Goal: Task Accomplishment & Management: Complete application form

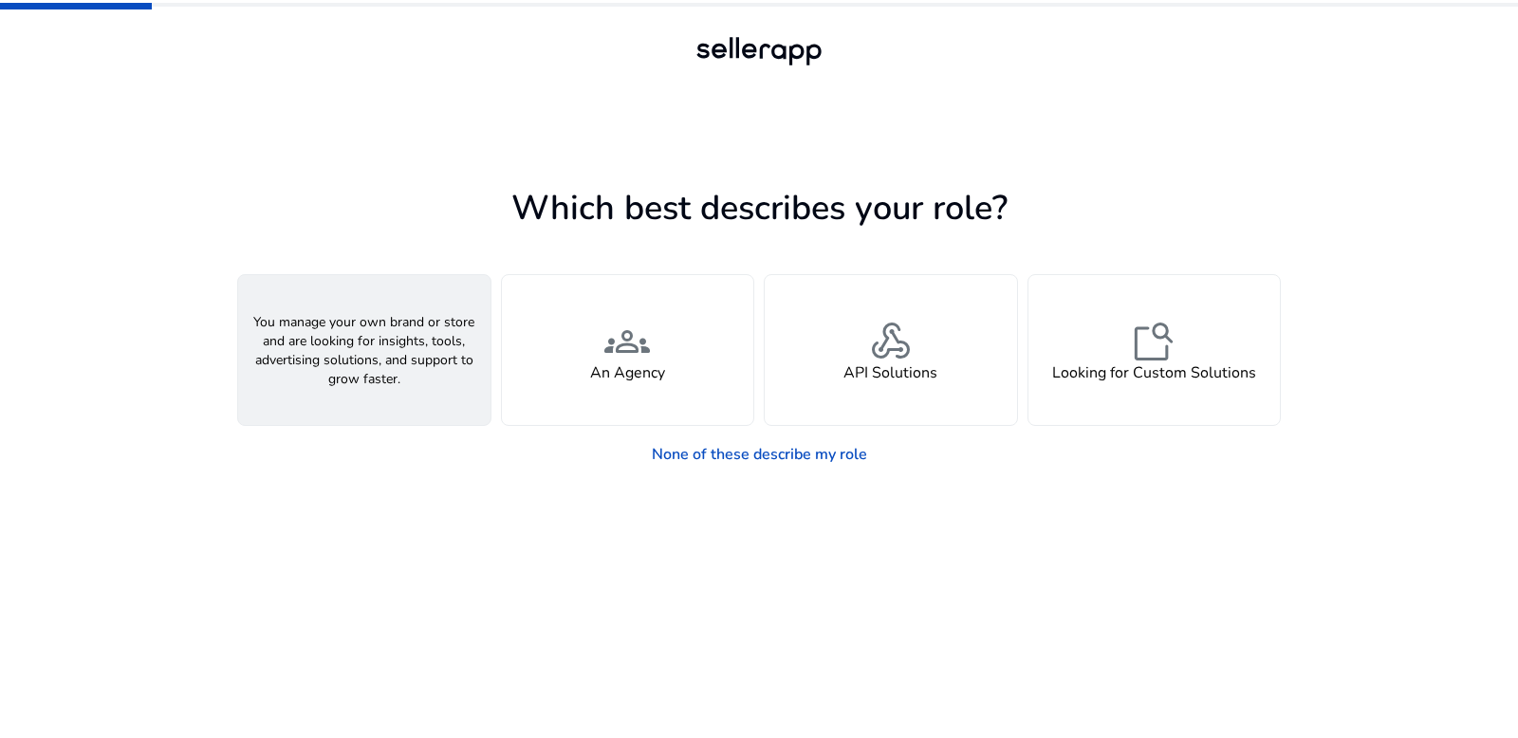
click at [346, 364] on h4 "A Seller" at bounding box center [364, 373] width 57 height 18
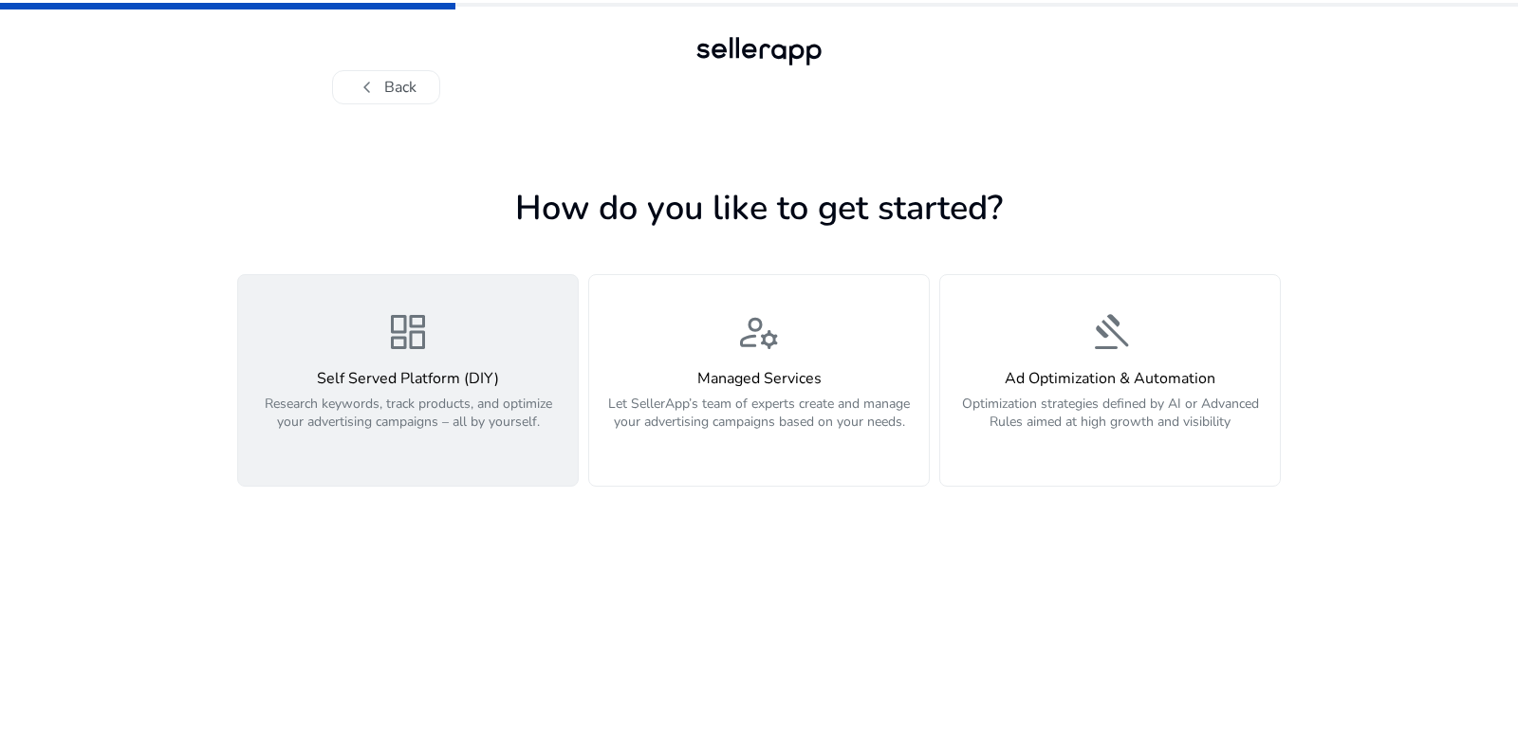
click at [554, 331] on div "dashboard Self Served Platform (DIY) Research keywords, track products, and opt…" at bounding box center [408, 380] width 317 height 142
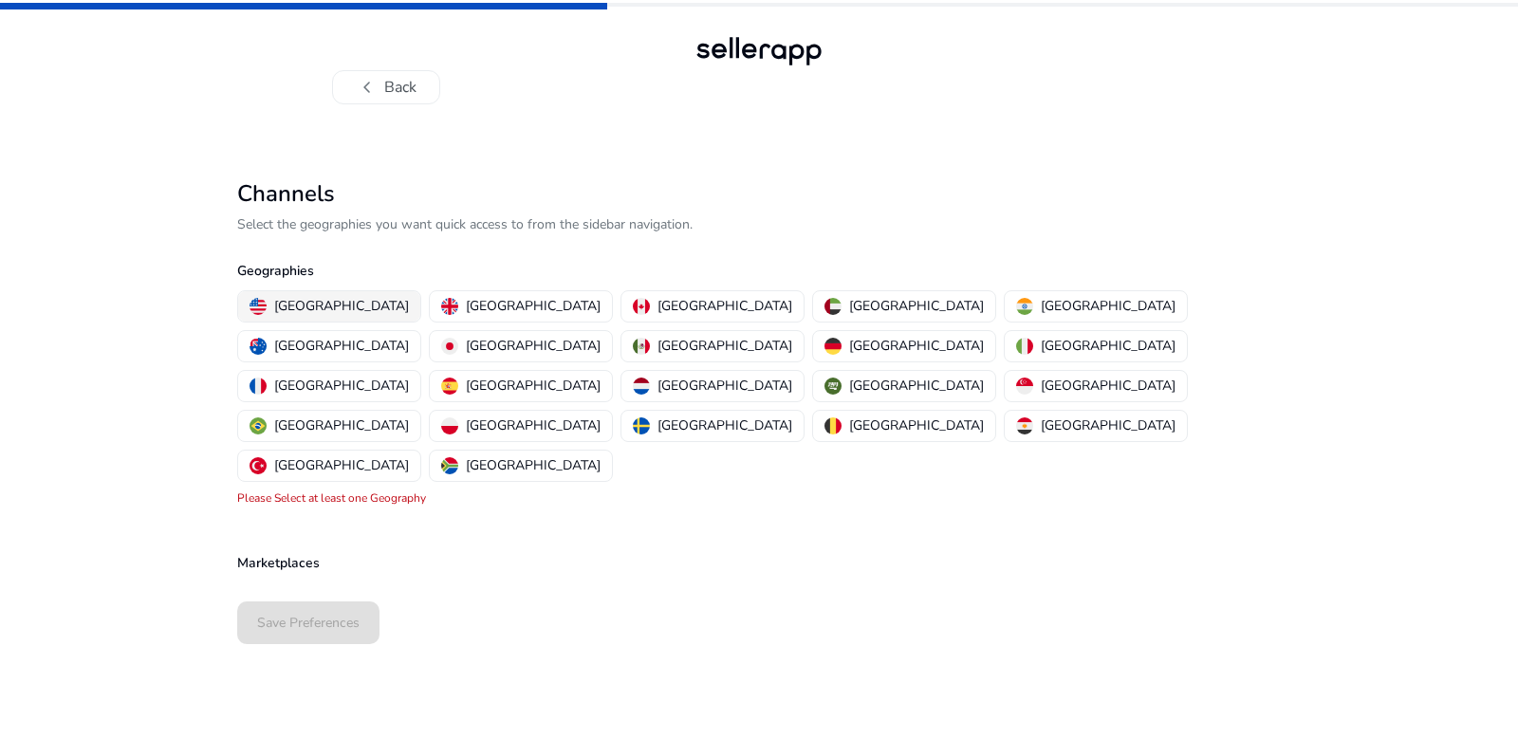
click at [327, 309] on p "[GEOGRAPHIC_DATA]" at bounding box center [341, 306] width 135 height 20
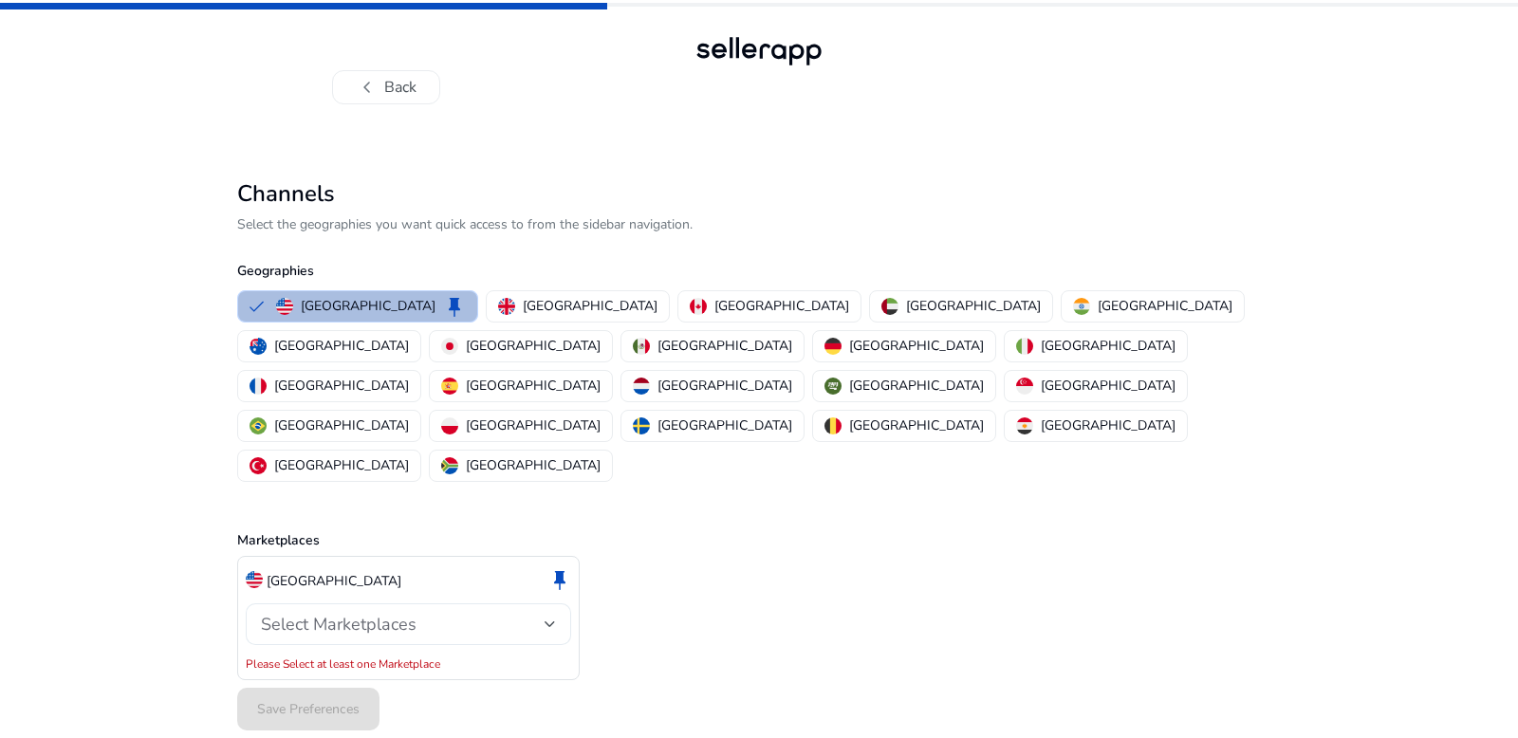
click at [313, 613] on span "Select Marketplaces" at bounding box center [339, 624] width 156 height 23
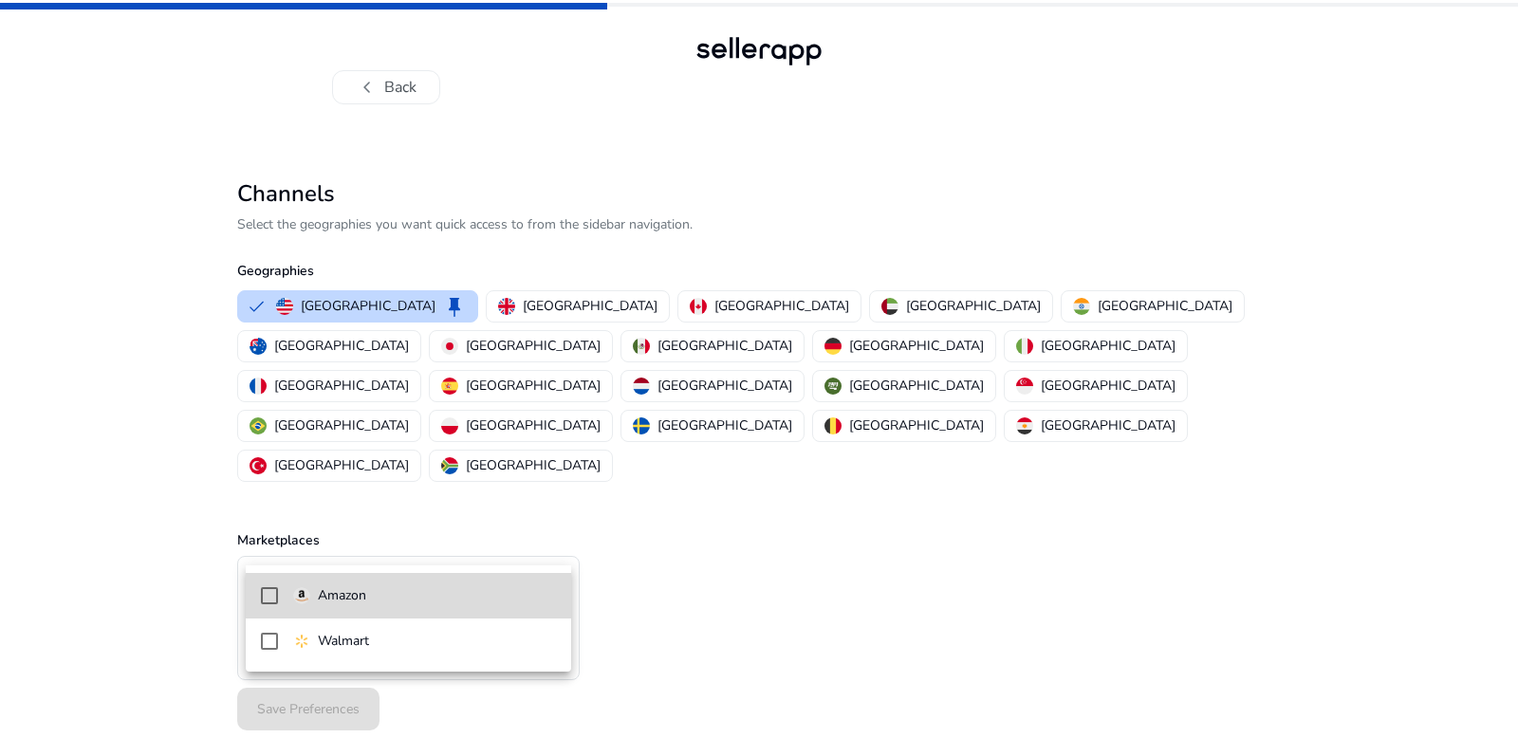
click at [345, 605] on p "Amazon" at bounding box center [342, 596] width 48 height 21
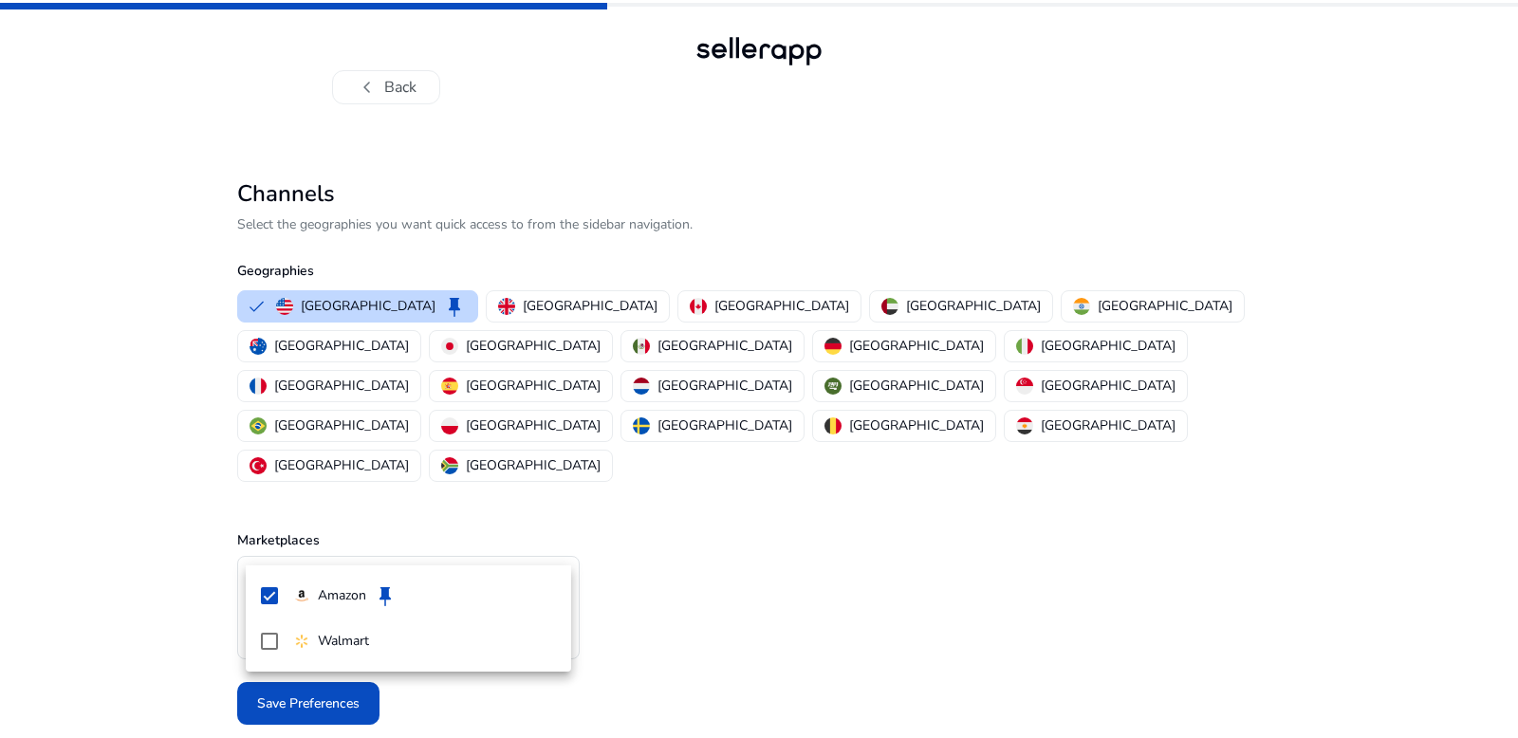
click at [900, 557] on div at bounding box center [759, 369] width 1518 height 738
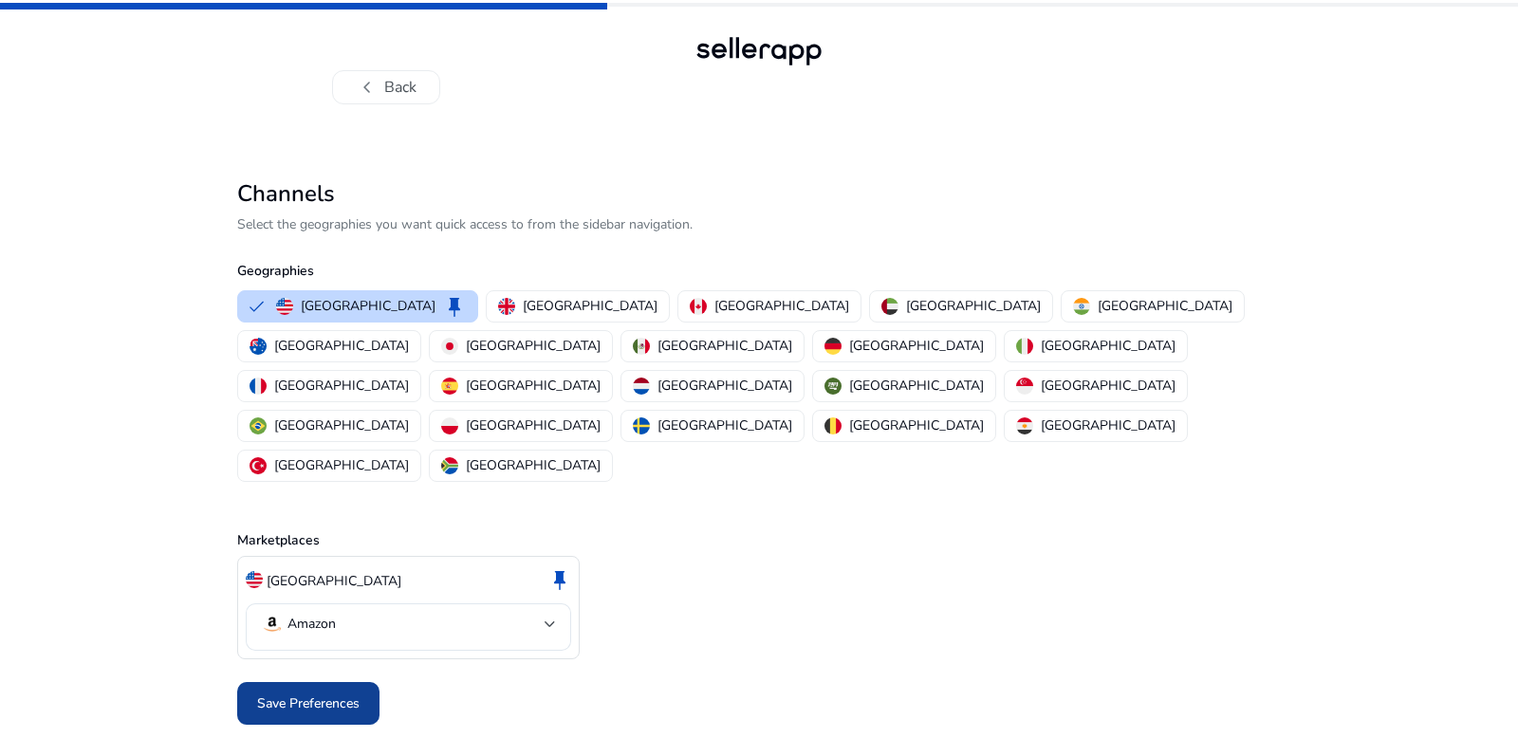
click at [339, 681] on span at bounding box center [308, 704] width 142 height 46
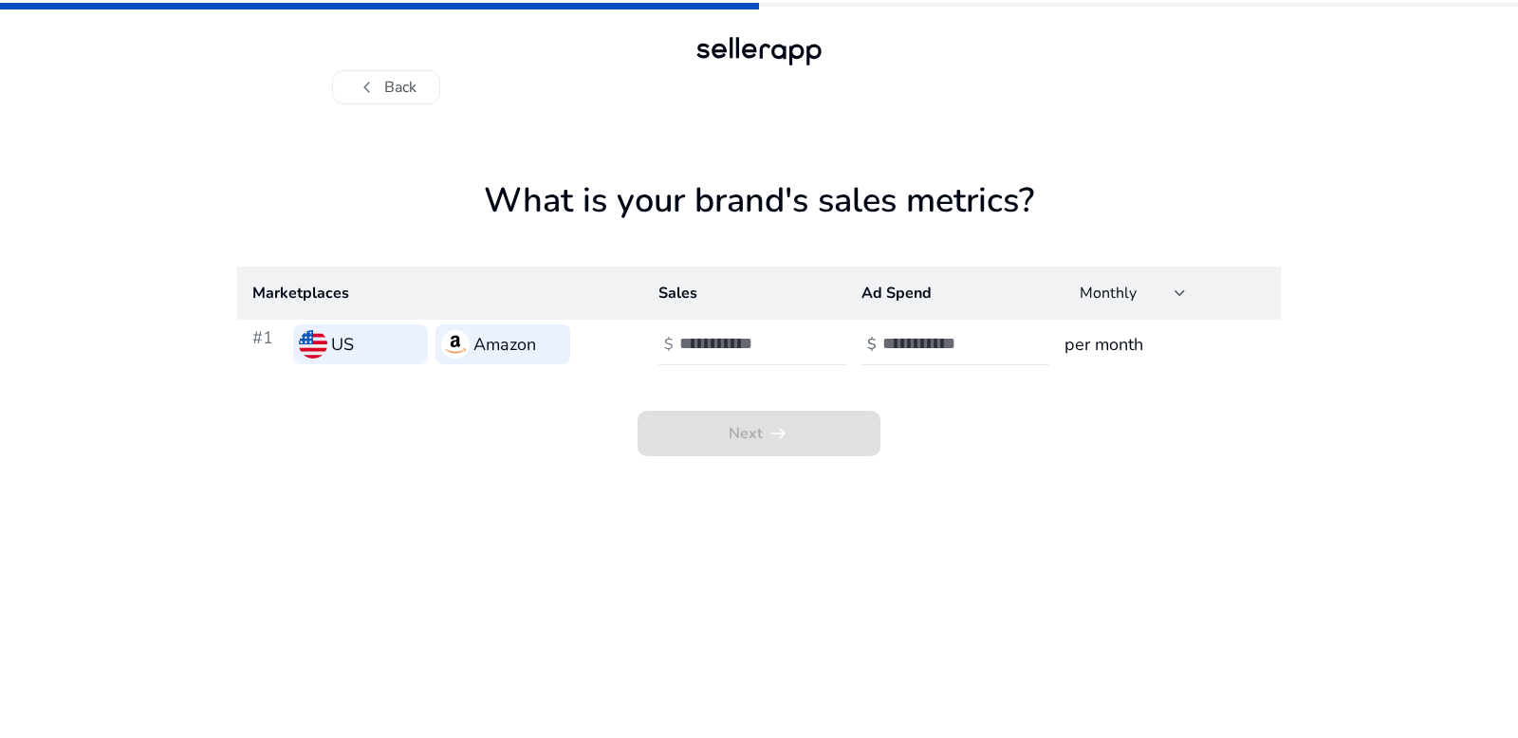
click at [720, 343] on input "number" at bounding box center [744, 343] width 128 height 21
click at [702, 307] on th "Sales" at bounding box center [744, 293] width 203 height 53
click at [671, 289] on th "Sales" at bounding box center [744, 293] width 203 height 53
click at [732, 355] on div at bounding box center [765, 345] width 171 height 42
click at [1107, 337] on h3 "per month" at bounding box center [1165, 344] width 201 height 27
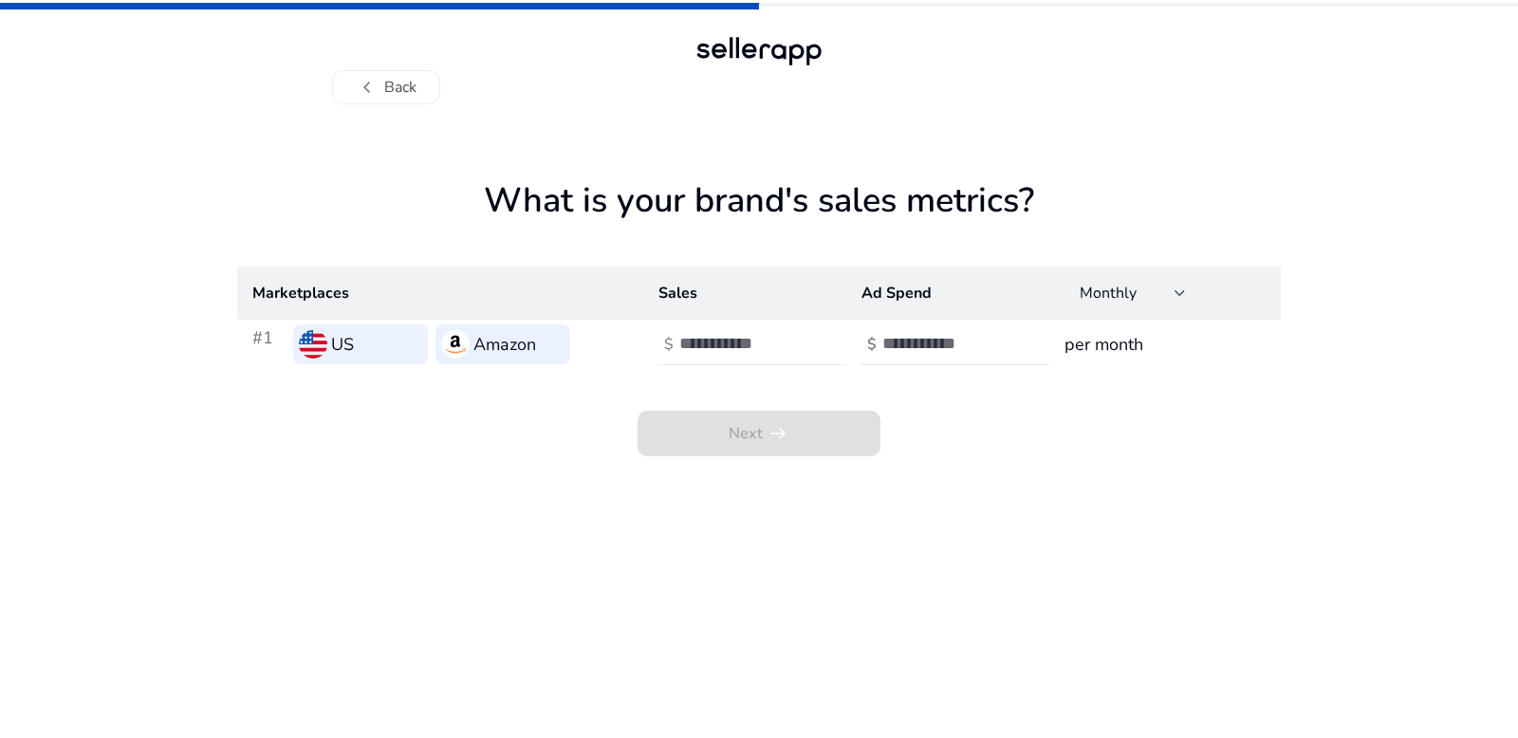
click at [702, 346] on input "number" at bounding box center [744, 343] width 128 height 21
type input "****"
click at [947, 346] on input "number" at bounding box center [947, 343] width 128 height 21
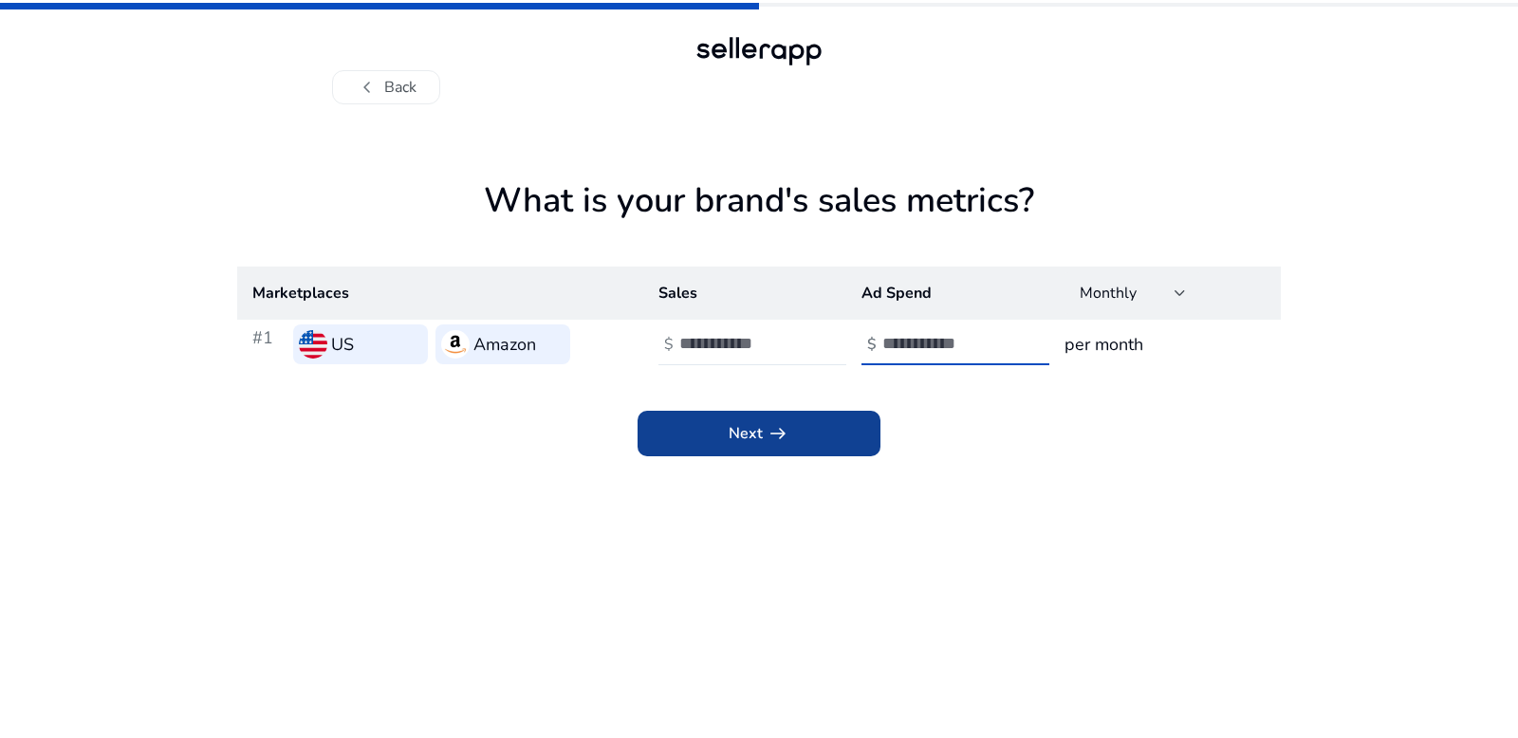
type input "****"
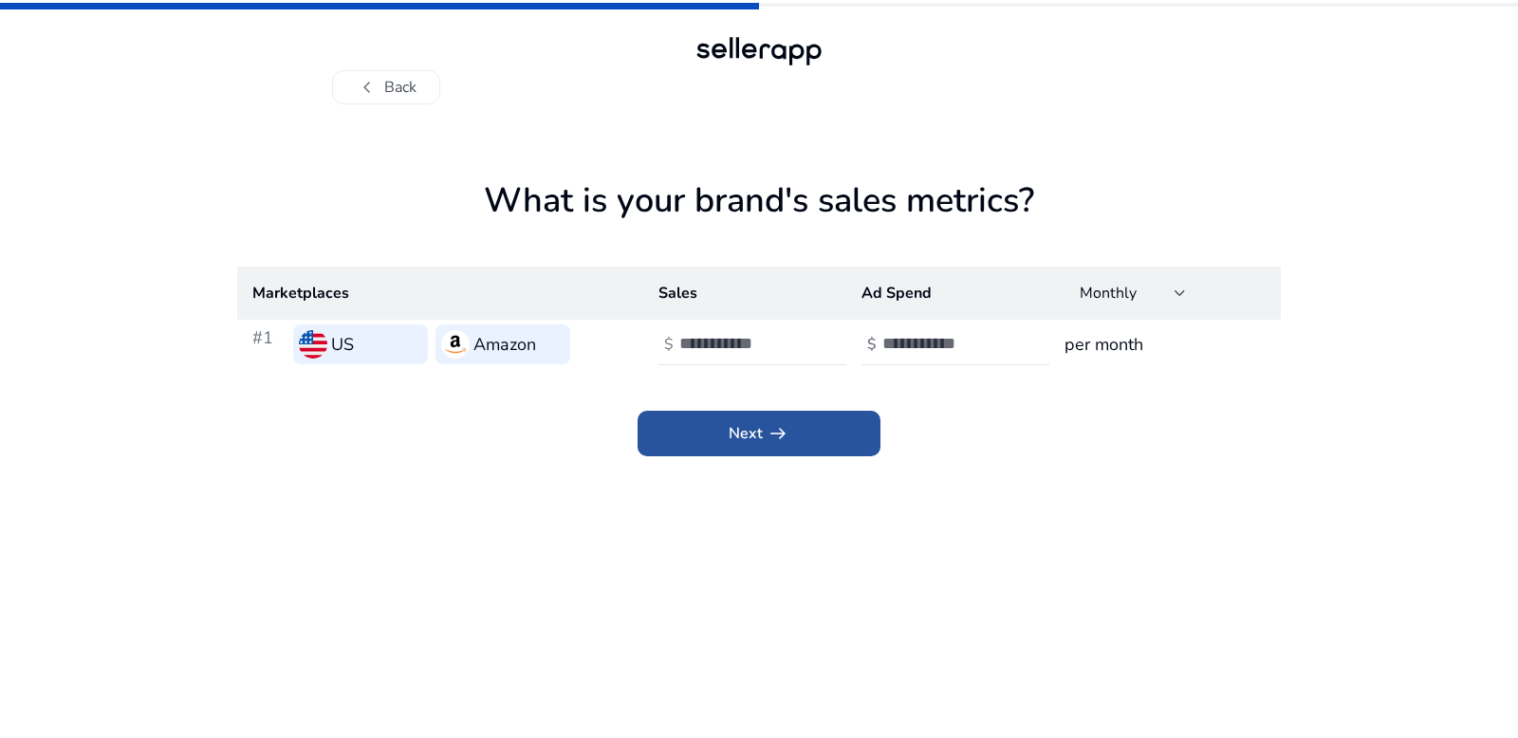
click at [736, 432] on span "Next arrow_right_alt" at bounding box center [759, 433] width 61 height 23
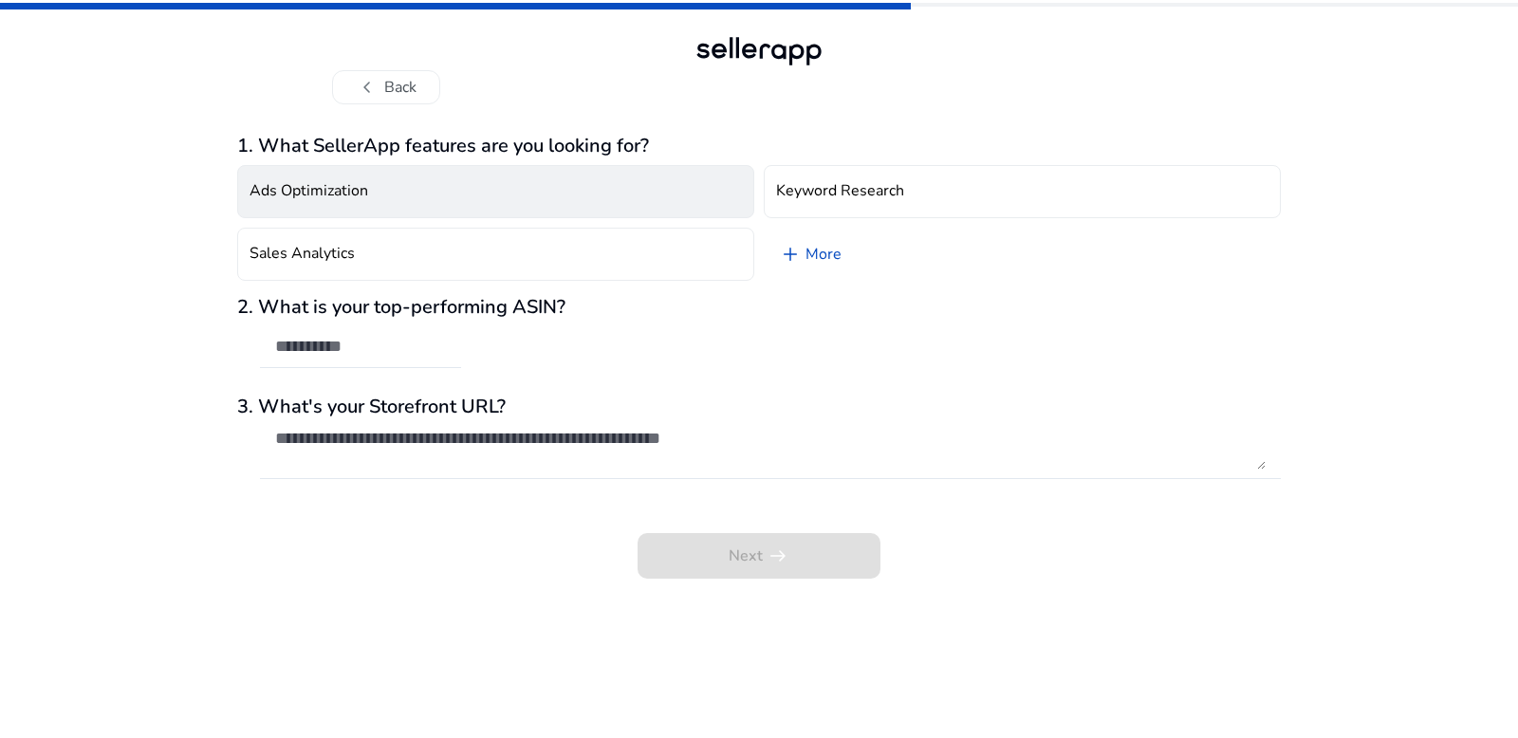
click at [517, 183] on button "Ads Optimization" at bounding box center [495, 191] width 517 height 53
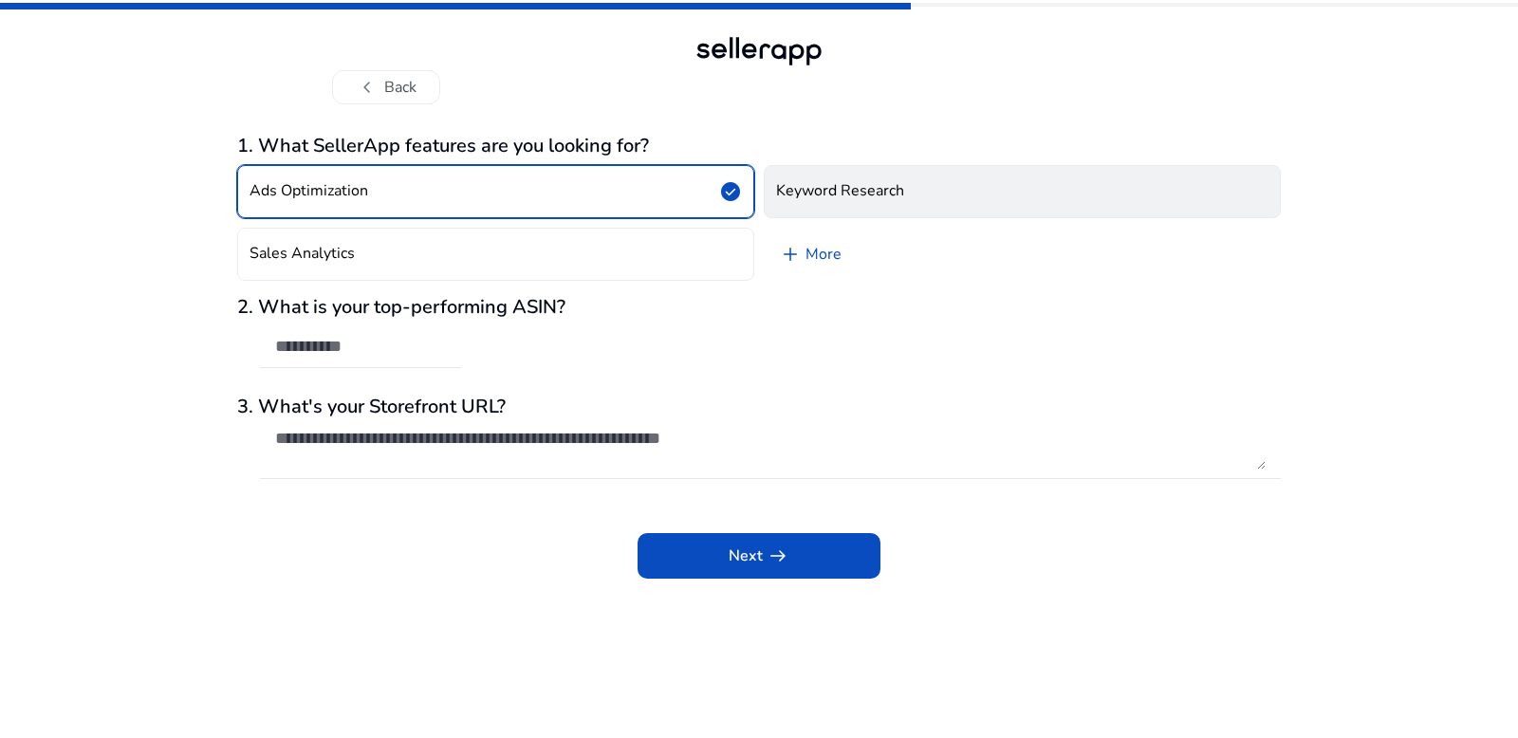
click at [885, 182] on h4 "Keyword Research" at bounding box center [840, 191] width 128 height 18
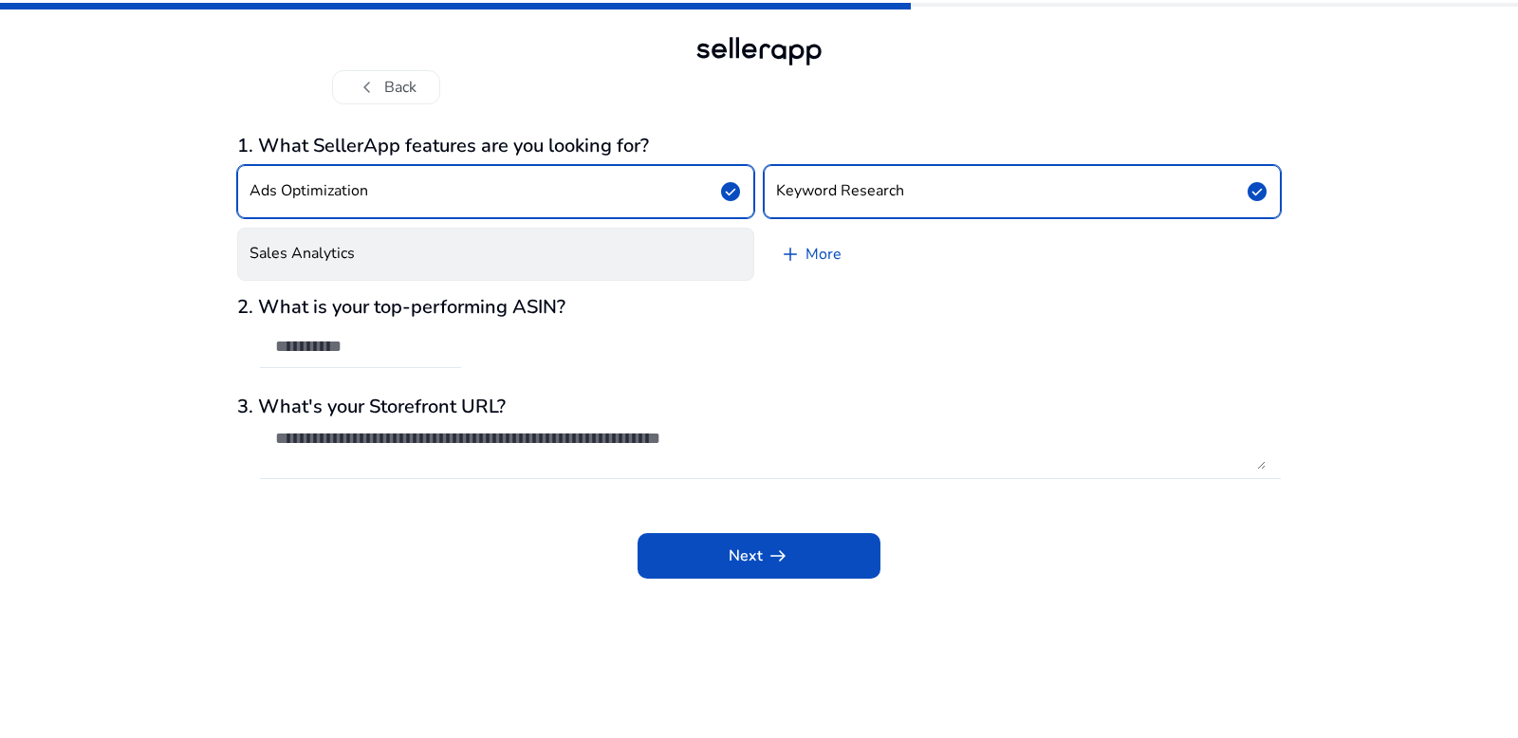
click at [574, 252] on button "Sales Analytics" at bounding box center [495, 254] width 517 height 53
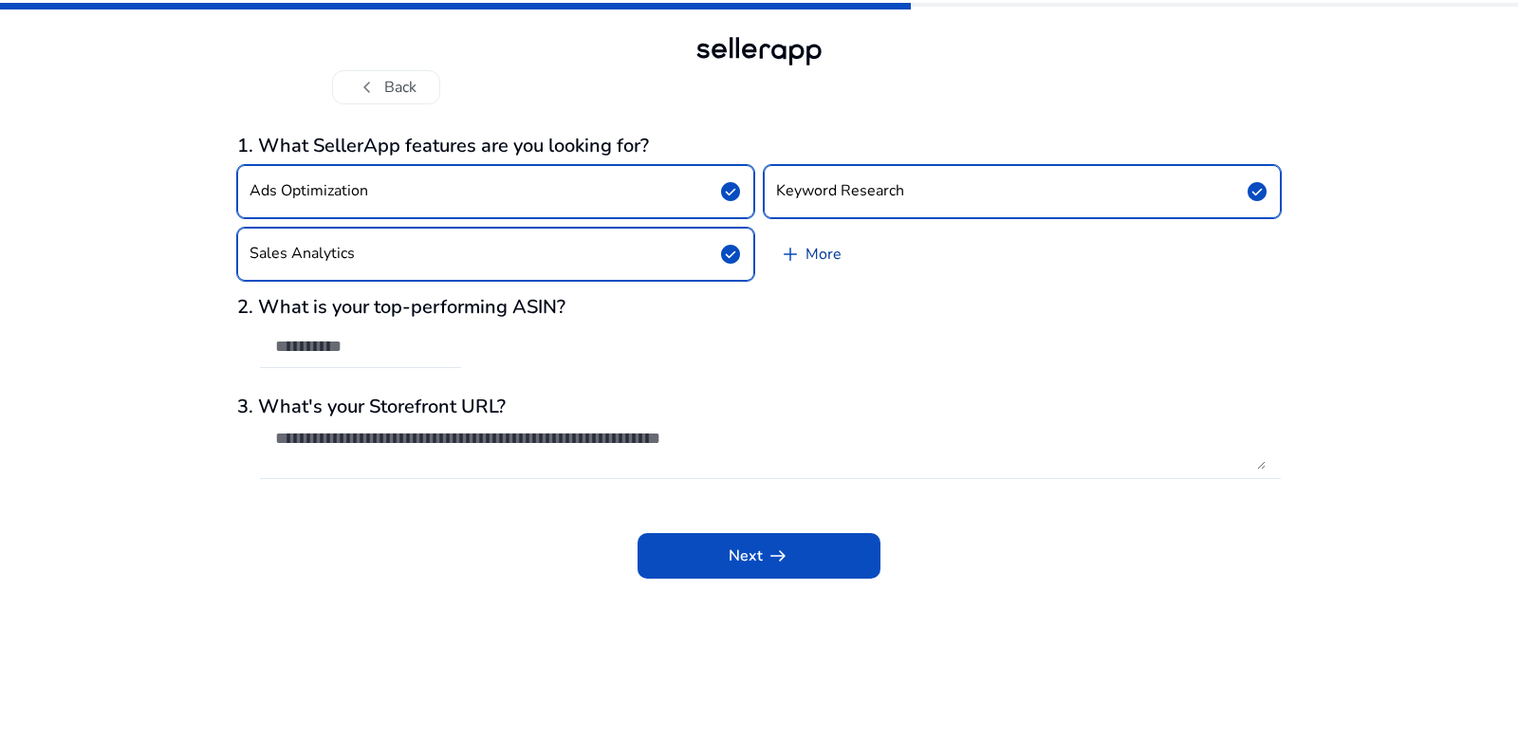
click at [834, 246] on link "add More" at bounding box center [810, 254] width 93 height 53
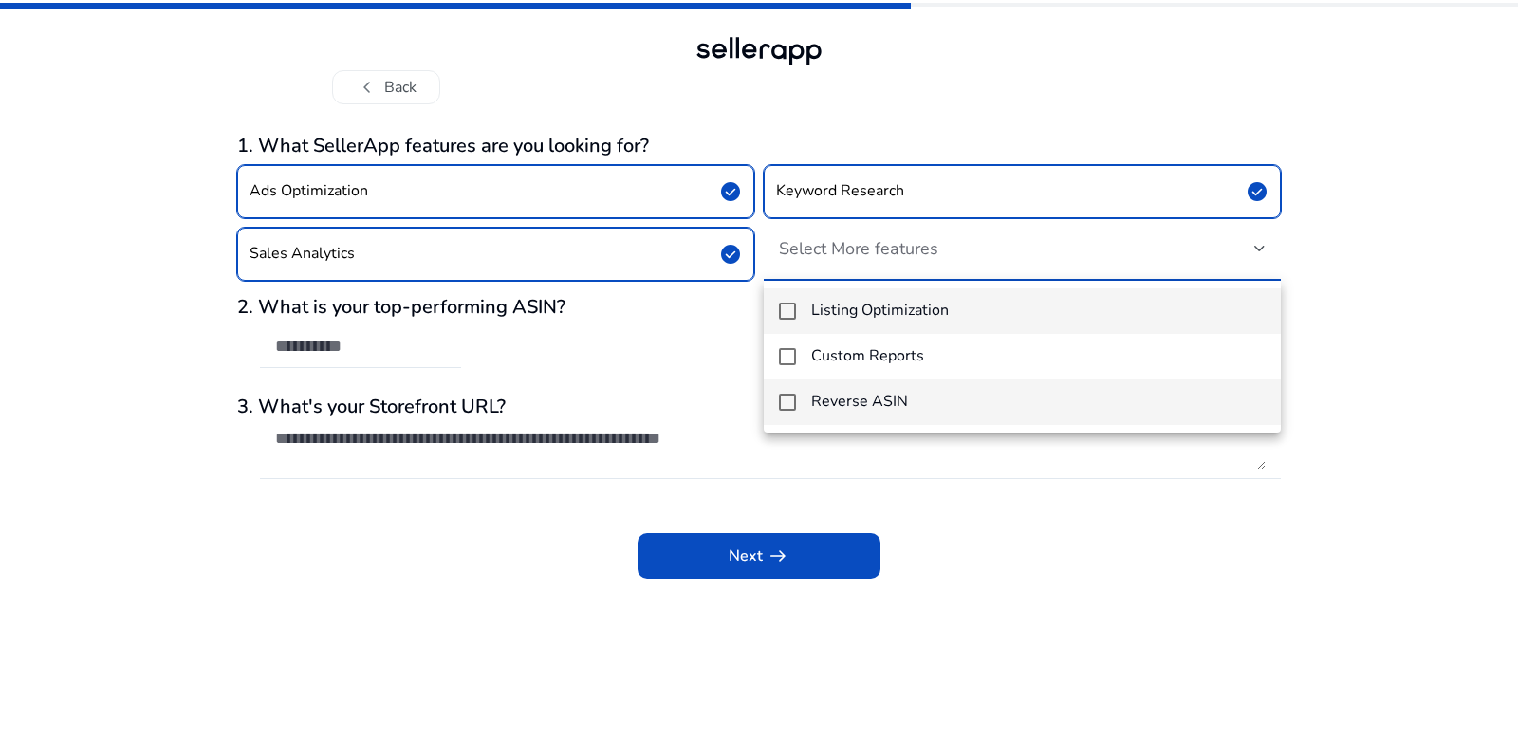
click at [904, 398] on h4 "Reverse ASIN" at bounding box center [859, 402] width 97 height 18
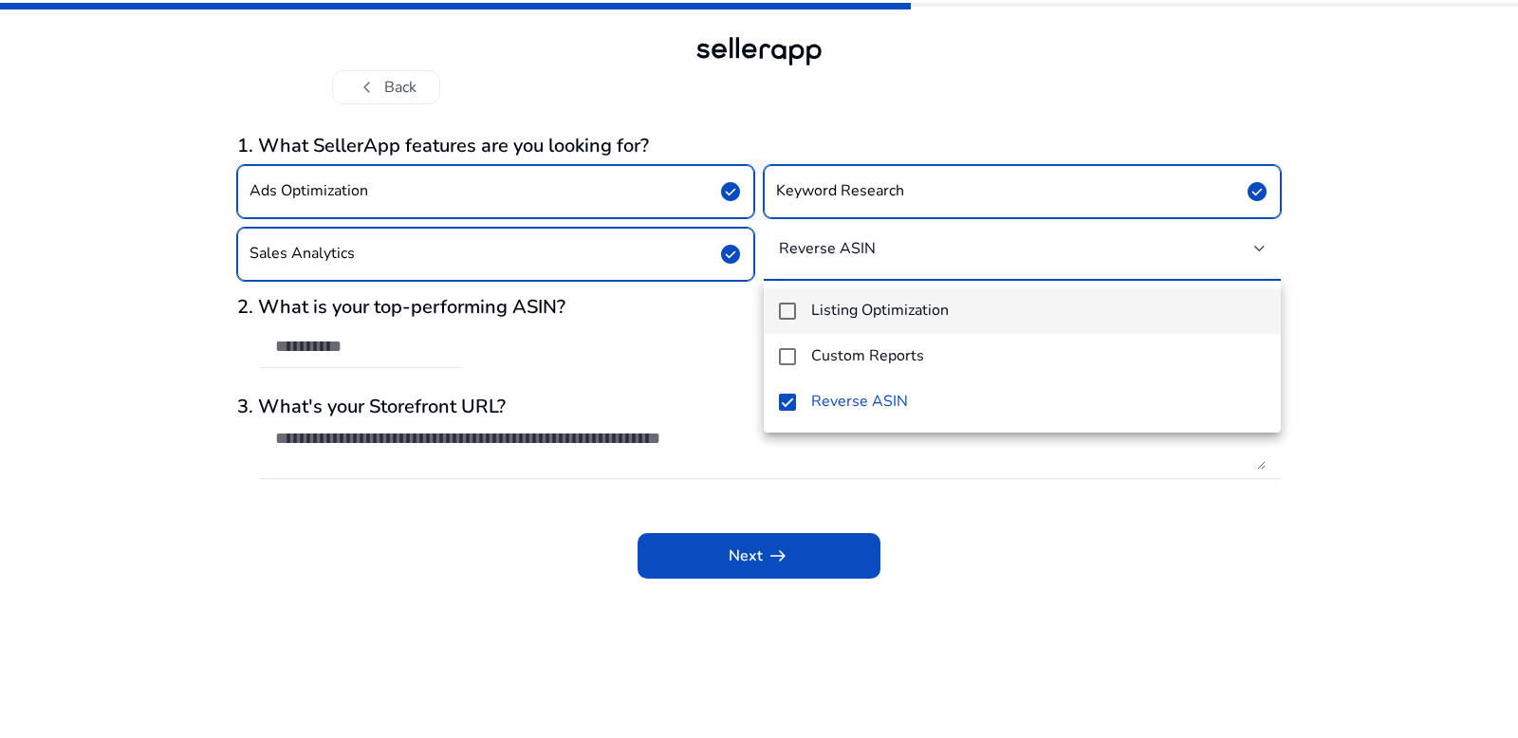
click at [910, 309] on h4 "Listing Optimization" at bounding box center [880, 311] width 138 height 18
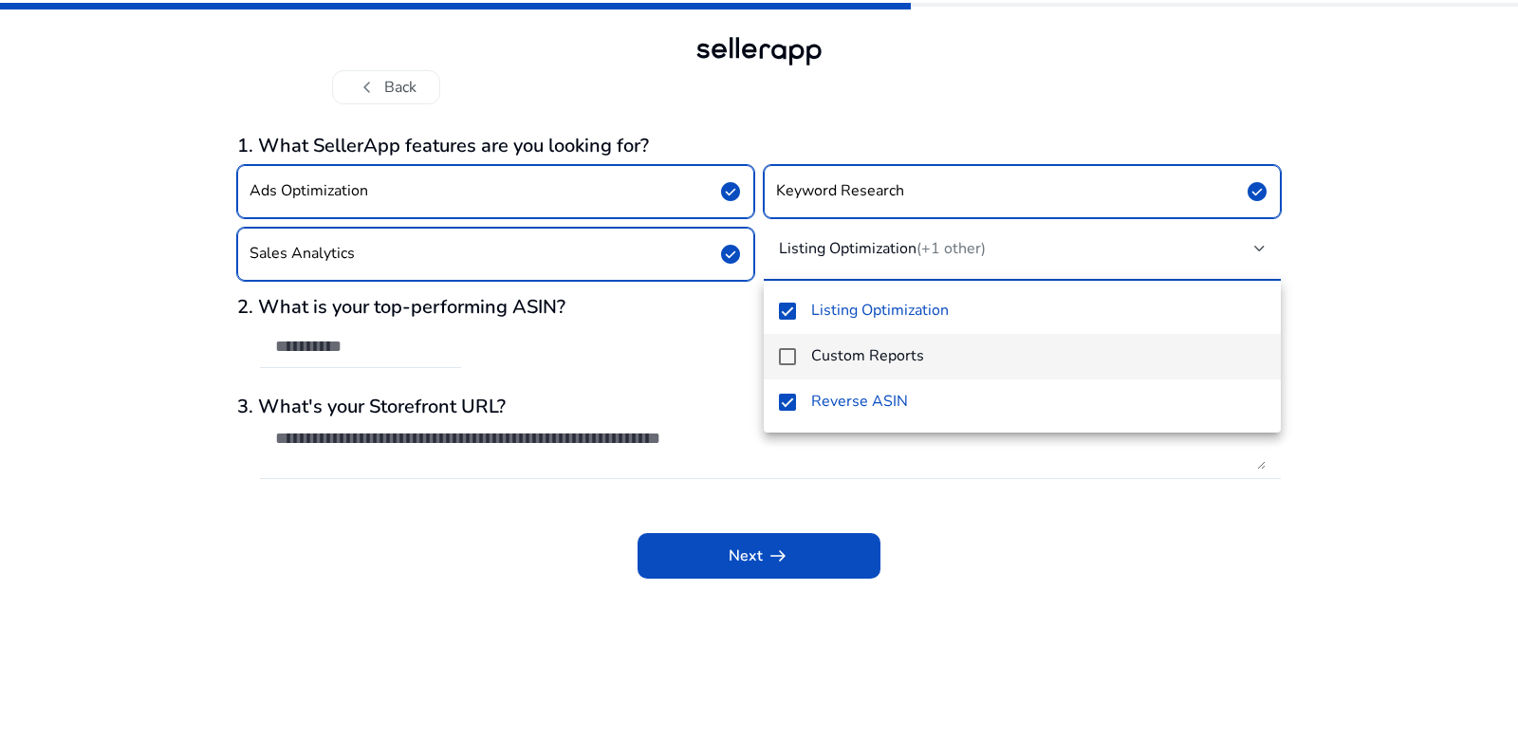
click at [885, 366] on mat-option "Custom Reports" at bounding box center [1022, 357] width 517 height 46
click at [1377, 258] on div at bounding box center [759, 369] width 1518 height 738
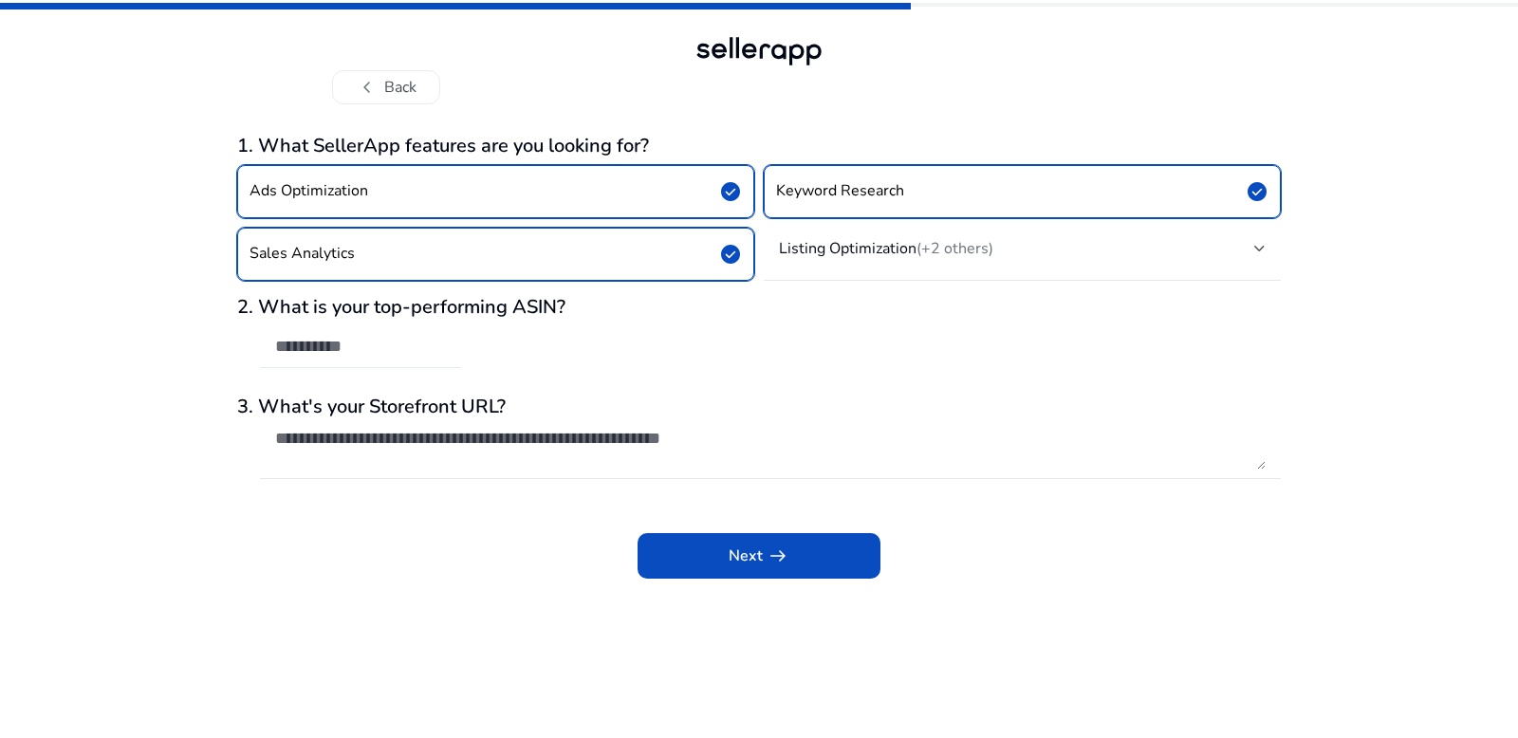
click at [401, 346] on input "text" at bounding box center [360, 346] width 171 height 21
click at [376, 348] on input "text" at bounding box center [360, 346] width 171 height 21
paste input "**********"
type input "**********"
click at [455, 425] on div at bounding box center [770, 449] width 991 height 61
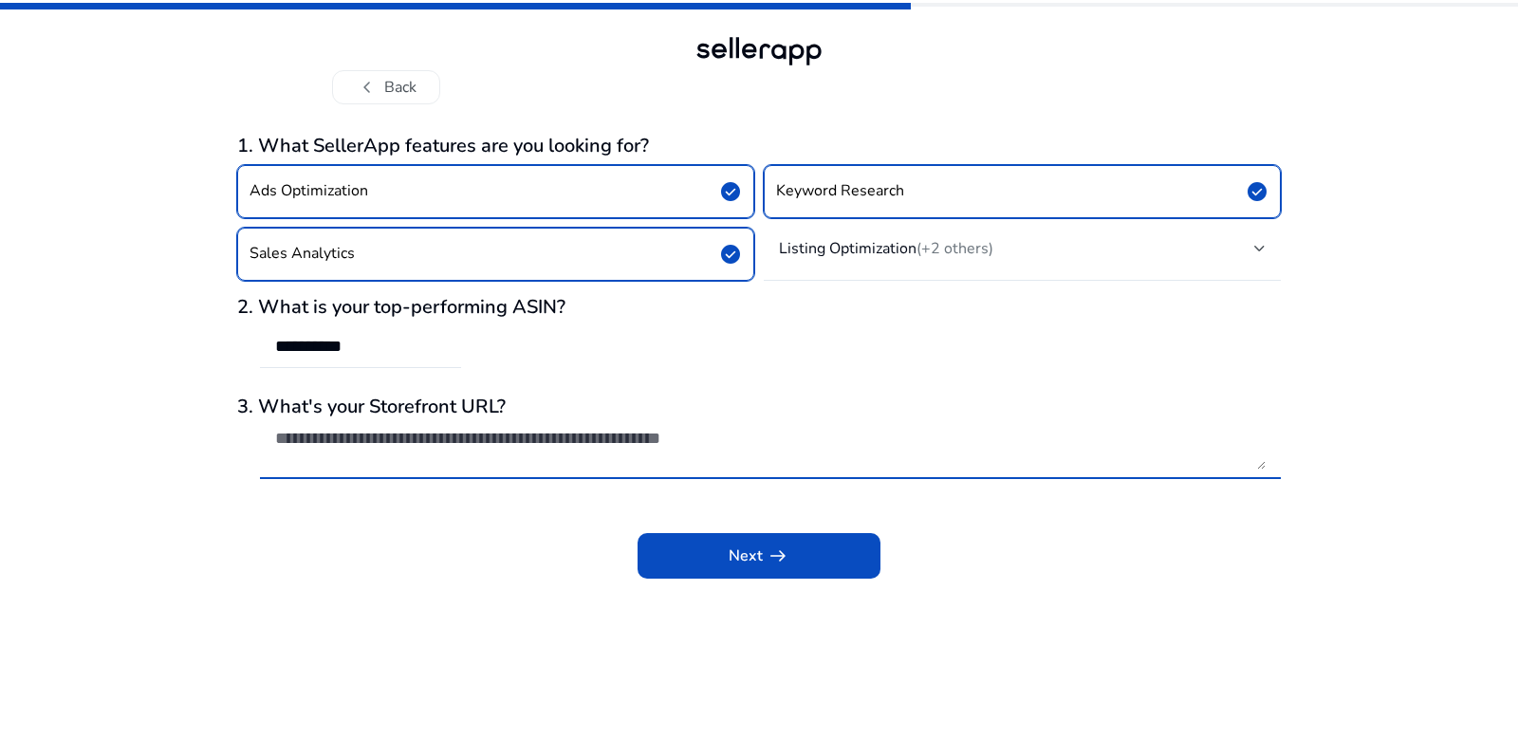
click at [453, 432] on textarea at bounding box center [770, 449] width 991 height 42
paste textarea "**********"
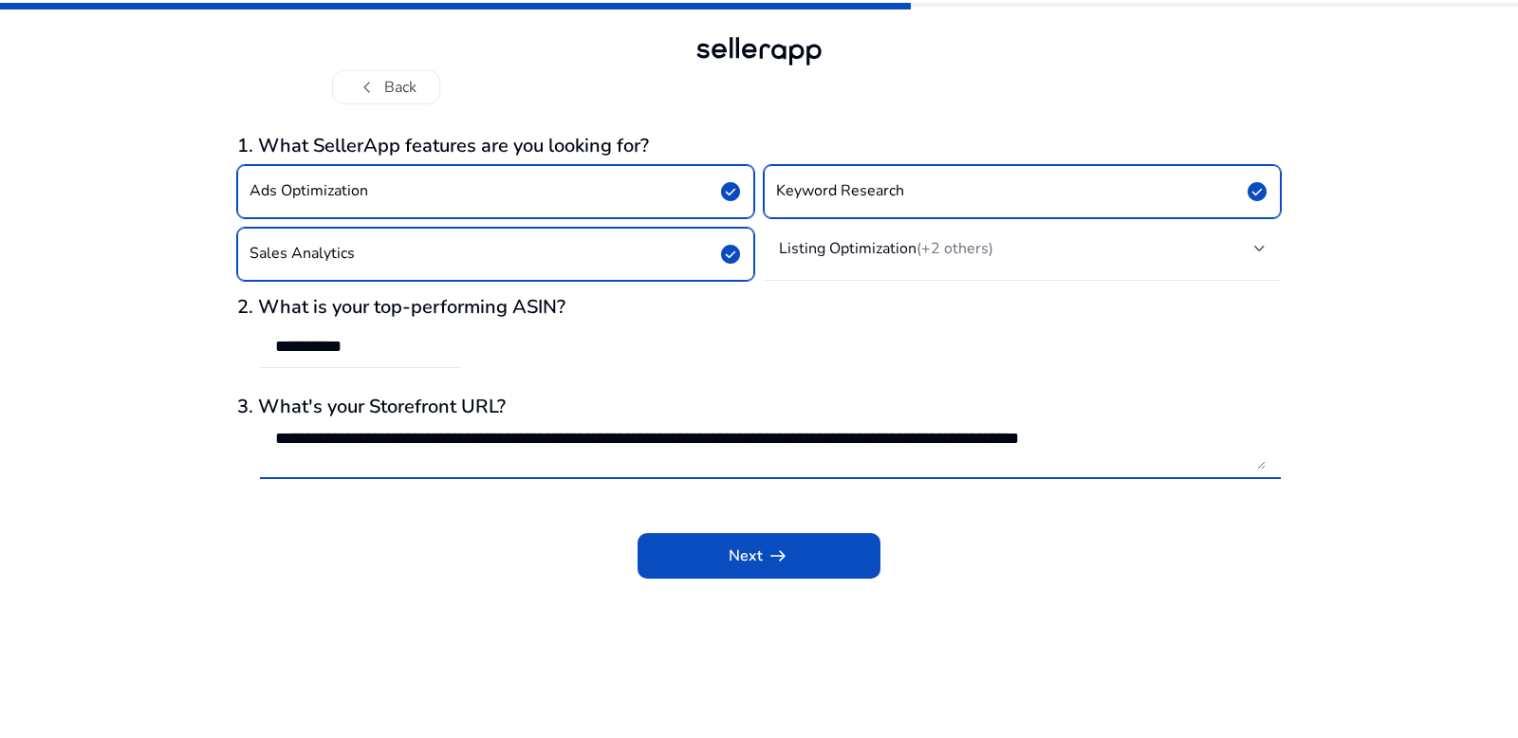
scroll to position [1, 0]
type textarea "**********"
click at [794, 566] on span at bounding box center [759, 556] width 243 height 46
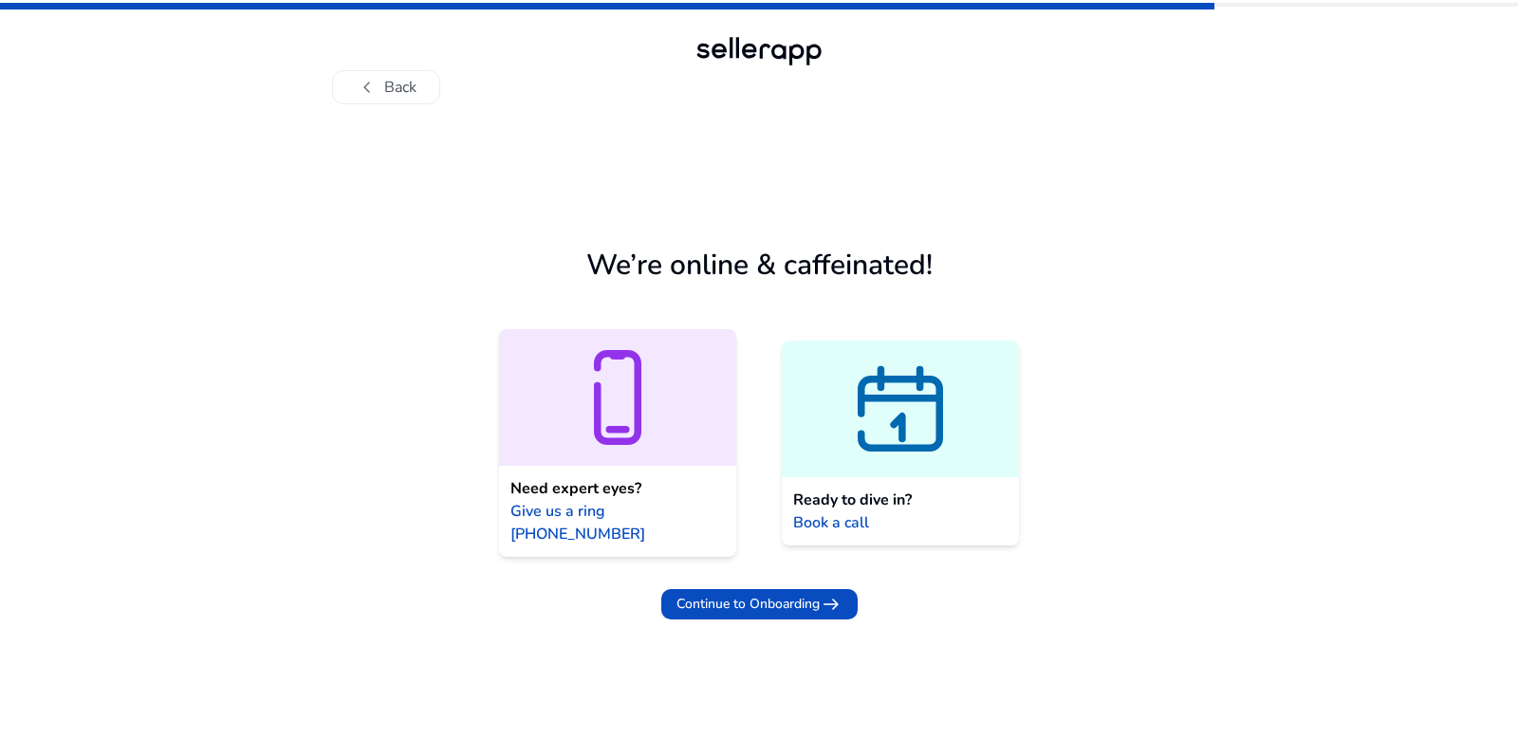
click at [917, 422] on icon at bounding box center [901, 413] width 79 height 69
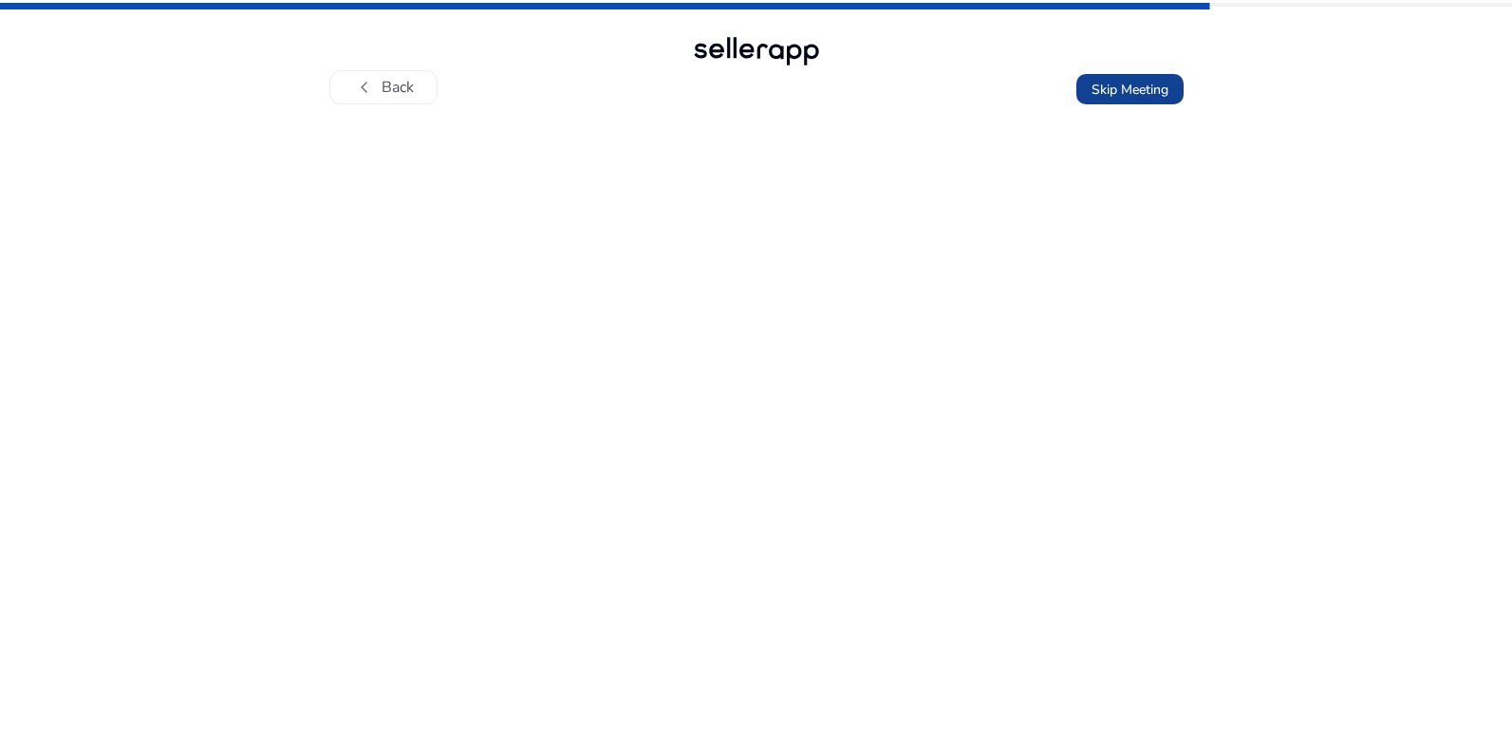
click at [1146, 95] on span "Skip Meeting" at bounding box center [1129, 90] width 77 height 20
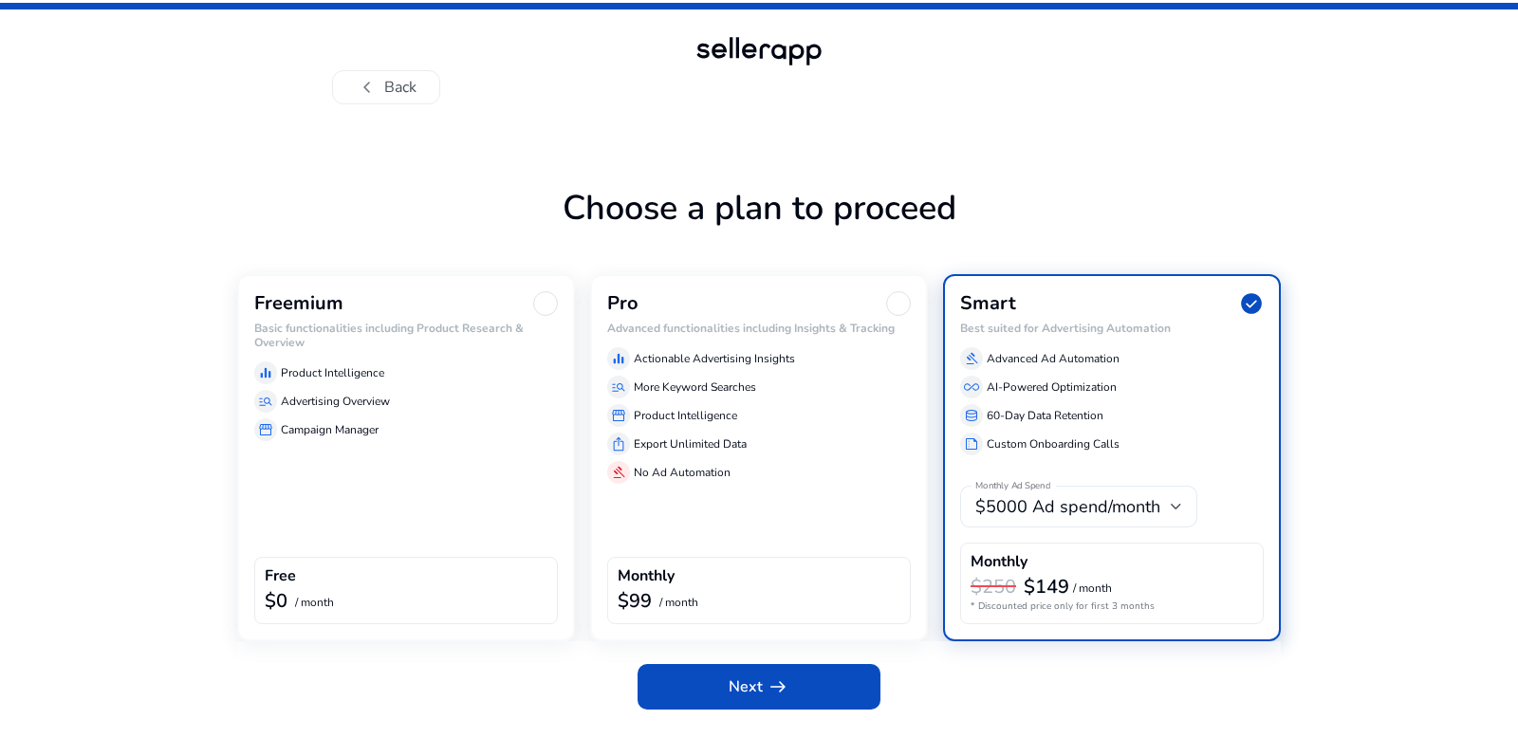
click at [1093, 514] on span "$5000 Ad spend/month" at bounding box center [1068, 506] width 185 height 23
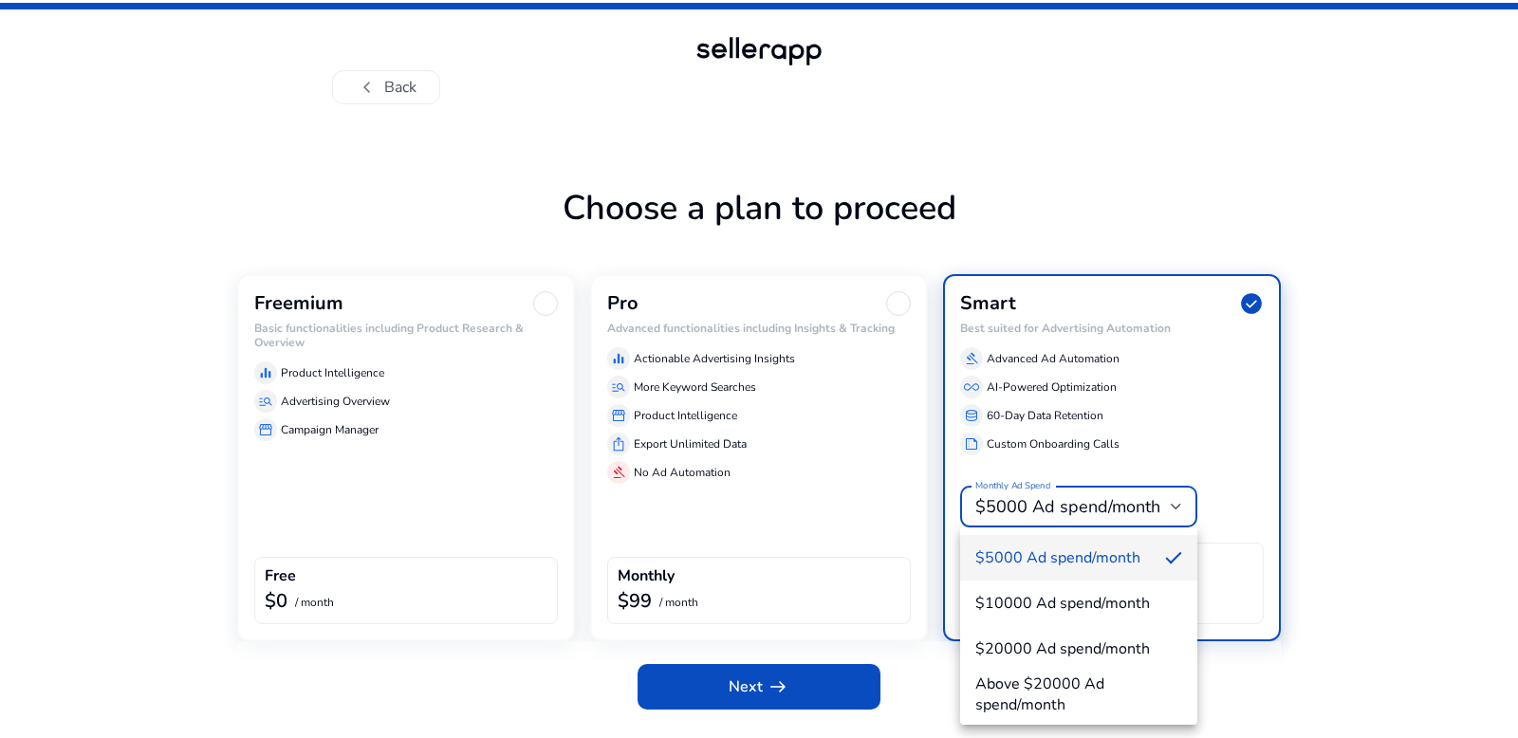
click at [1096, 511] on div at bounding box center [759, 369] width 1518 height 738
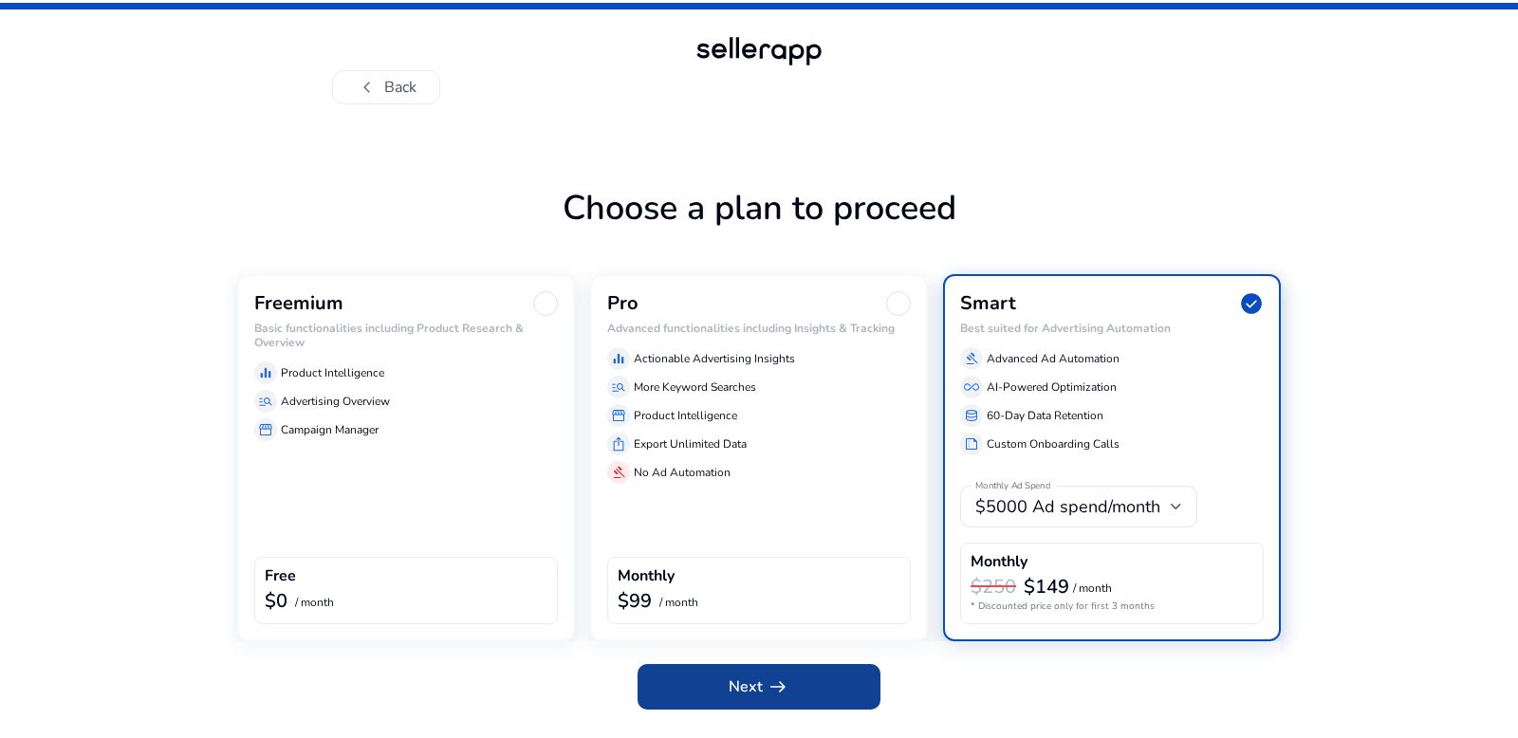
click at [816, 690] on span at bounding box center [759, 687] width 243 height 46
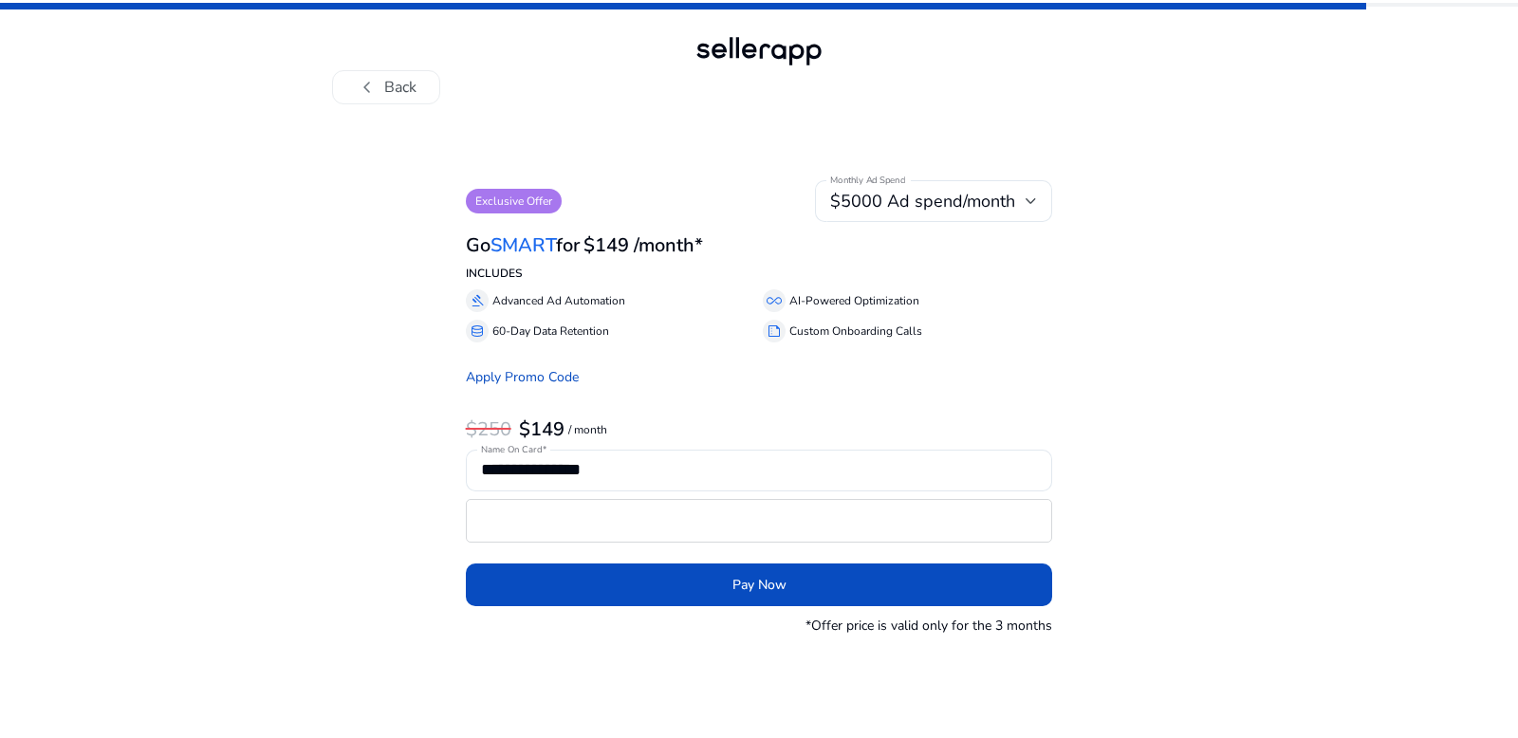
click at [1235, 472] on app-feature-paywall-modal "**********" at bounding box center [759, 408] width 1044 height 456
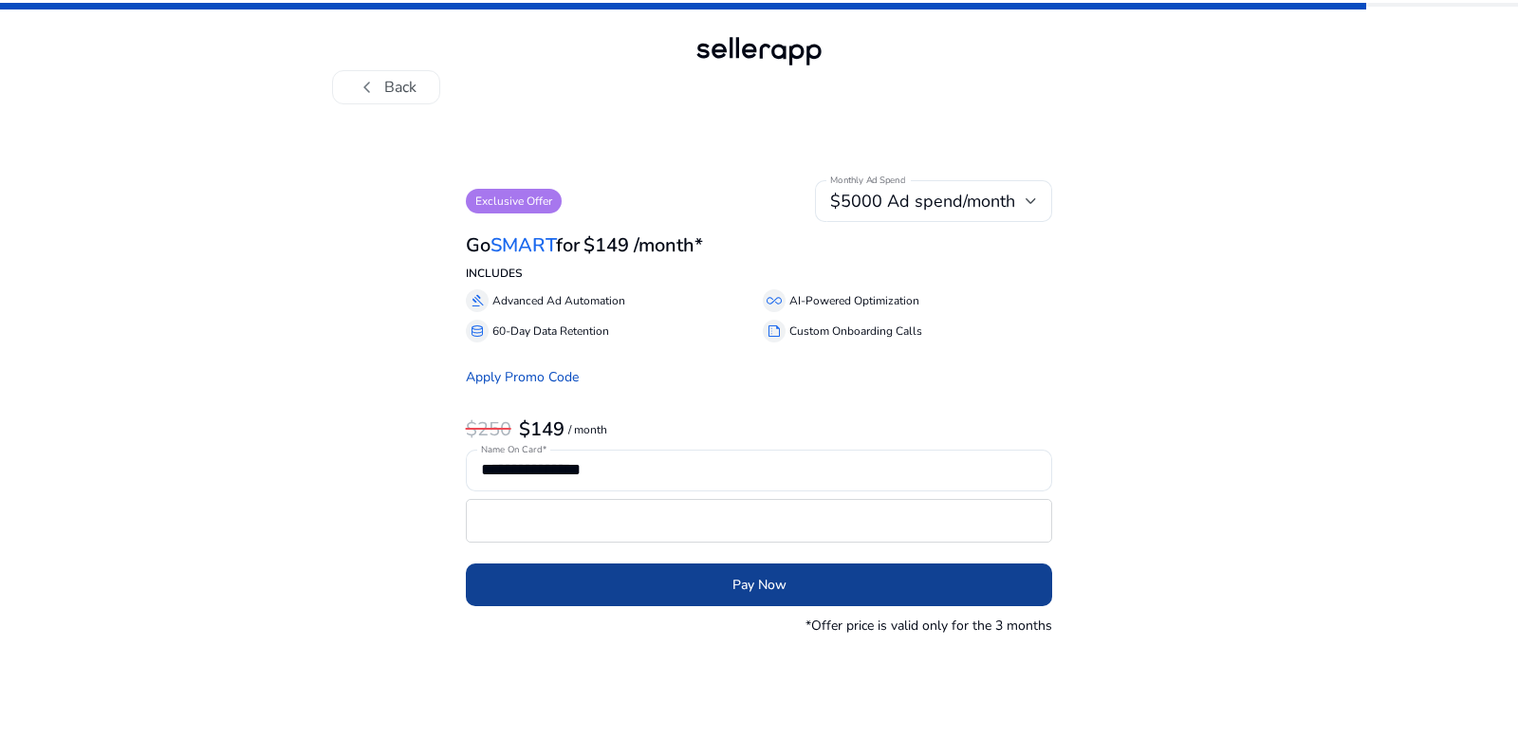
click at [637, 590] on span "submit" at bounding box center [759, 586] width 587 height 46
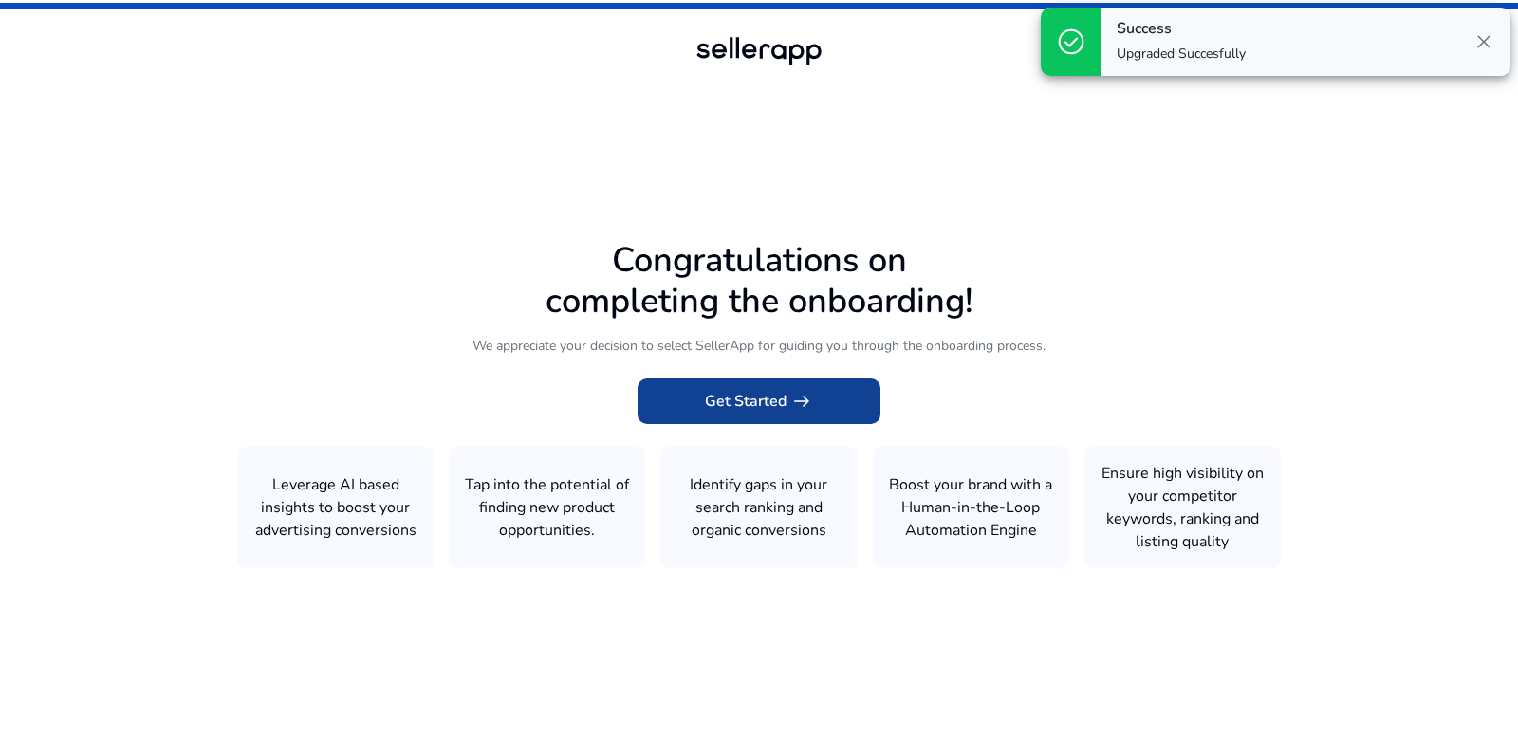
click at [834, 394] on span at bounding box center [759, 402] width 243 height 46
click at [1500, 39] on icon at bounding box center [759, 365] width 1518 height 731
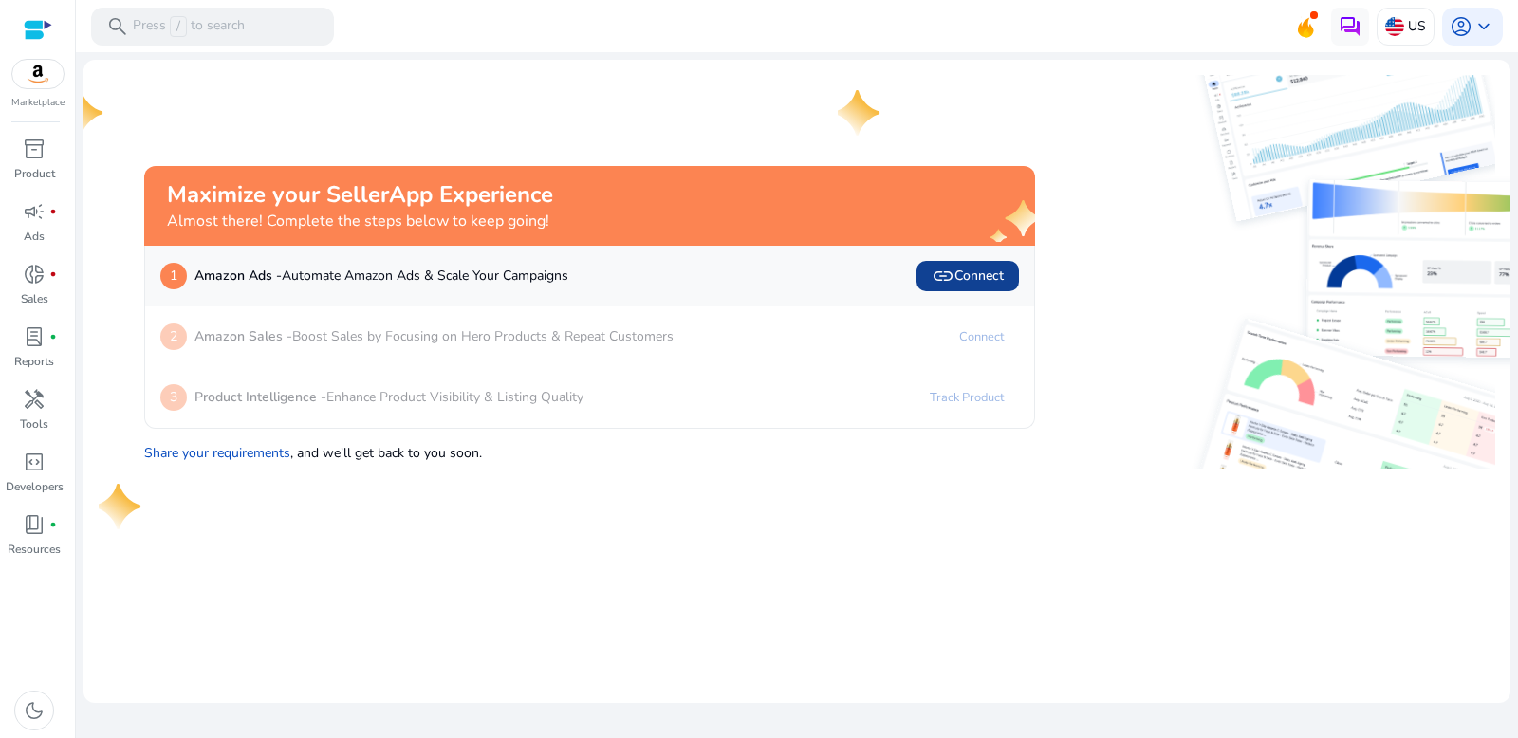
click at [947, 281] on span "link" at bounding box center [943, 276] width 23 height 23
